Goal: Find specific page/section: Find specific page/section

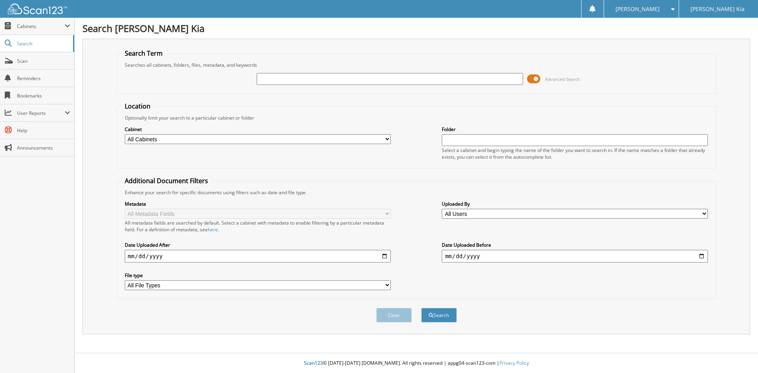
click at [276, 81] on input "text" at bounding box center [390, 79] width 266 height 12
type input "[PERSON_NAME]"
click at [421, 308] on button "Search" at bounding box center [439, 315] width 36 height 15
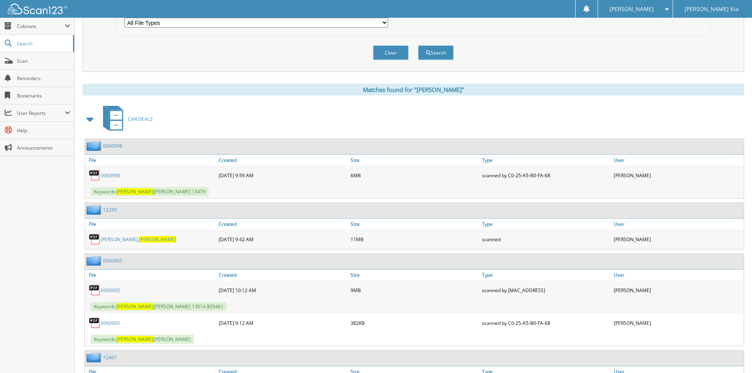
scroll to position [276, 0]
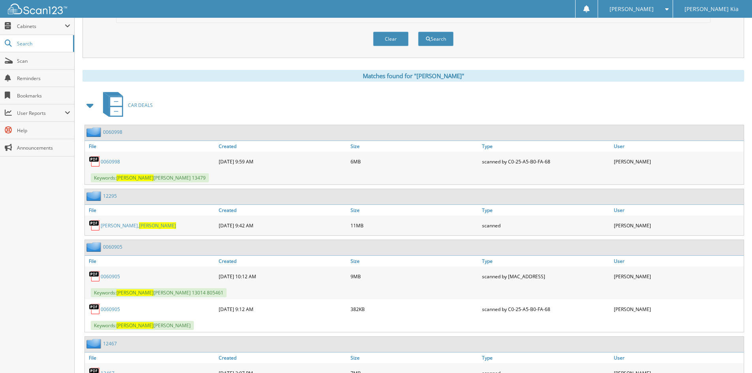
click at [114, 278] on link "0060905" at bounding box center [110, 276] width 19 height 7
click at [109, 311] on link "0060905" at bounding box center [110, 309] width 19 height 7
click at [113, 276] on link "0060905" at bounding box center [110, 276] width 19 height 7
